Goal: Task Accomplishment & Management: Manage account settings

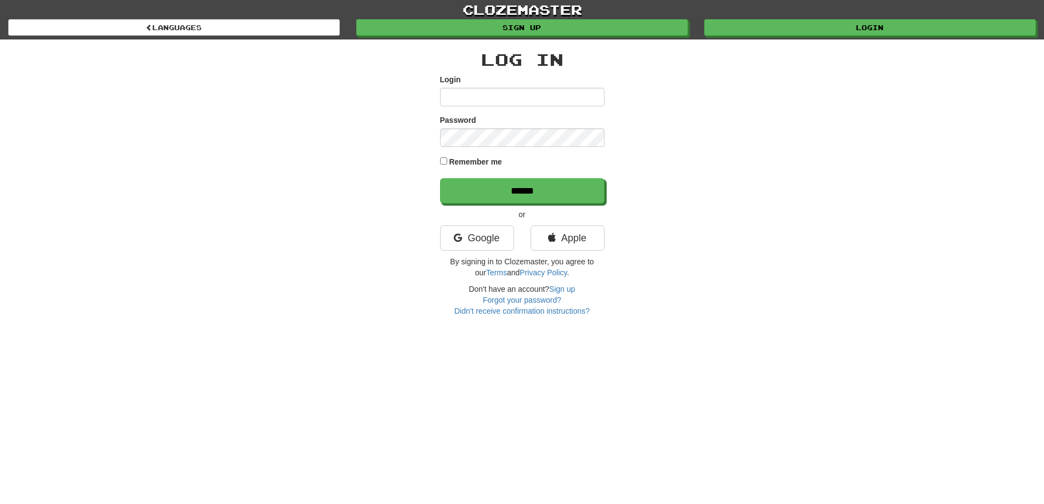
click at [504, 90] on input "Login" at bounding box center [522, 97] width 164 height 19
click at [498, 96] on input "Login" at bounding box center [522, 97] width 164 height 19
click at [489, 232] on link "Google" at bounding box center [477, 237] width 74 height 25
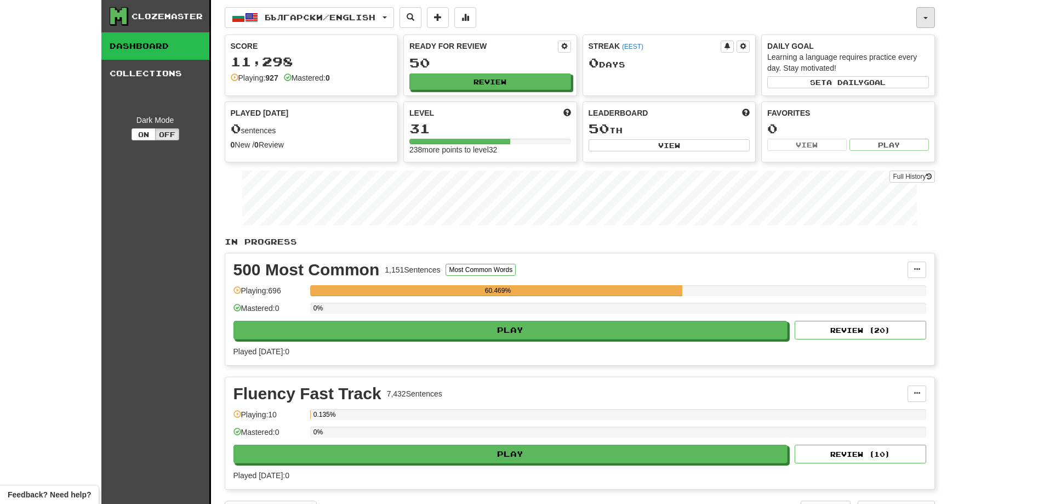
click at [930, 20] on button "button" at bounding box center [925, 17] width 19 height 21
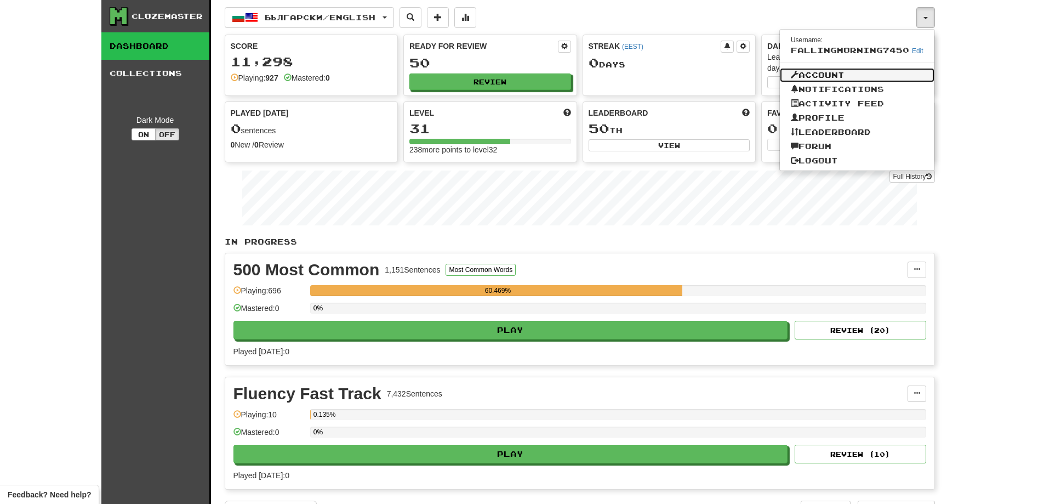
click at [841, 75] on link "Account" at bounding box center [857, 75] width 155 height 14
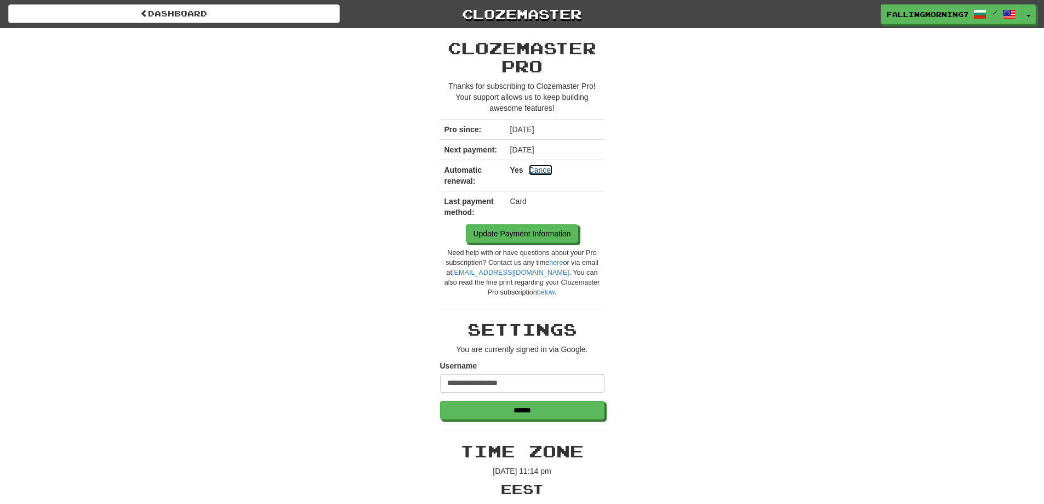
click at [550, 172] on link "Cancel" at bounding box center [541, 169] width 24 height 11
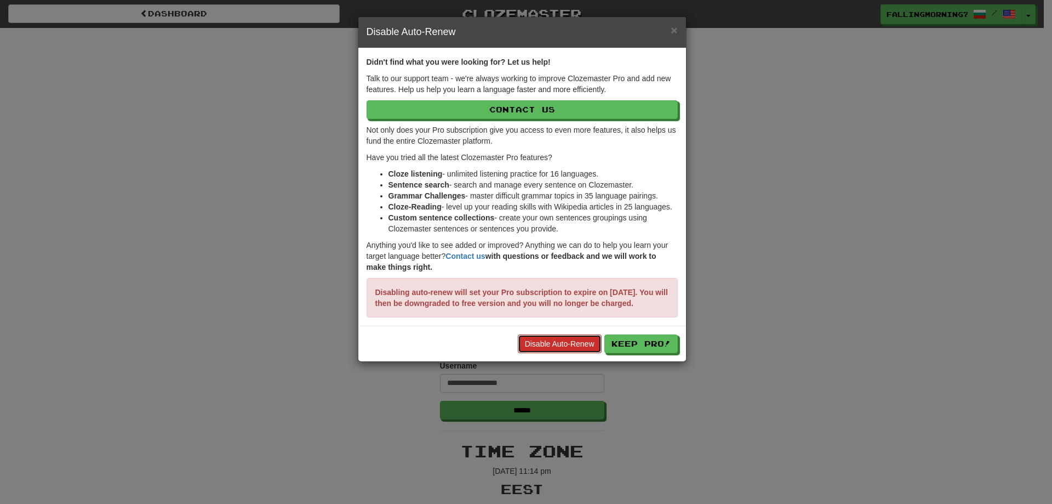
click at [574, 352] on link "Disable Auto-Renew" at bounding box center [560, 343] width 84 height 19
